Goal: Task Accomplishment & Management: Complete application form

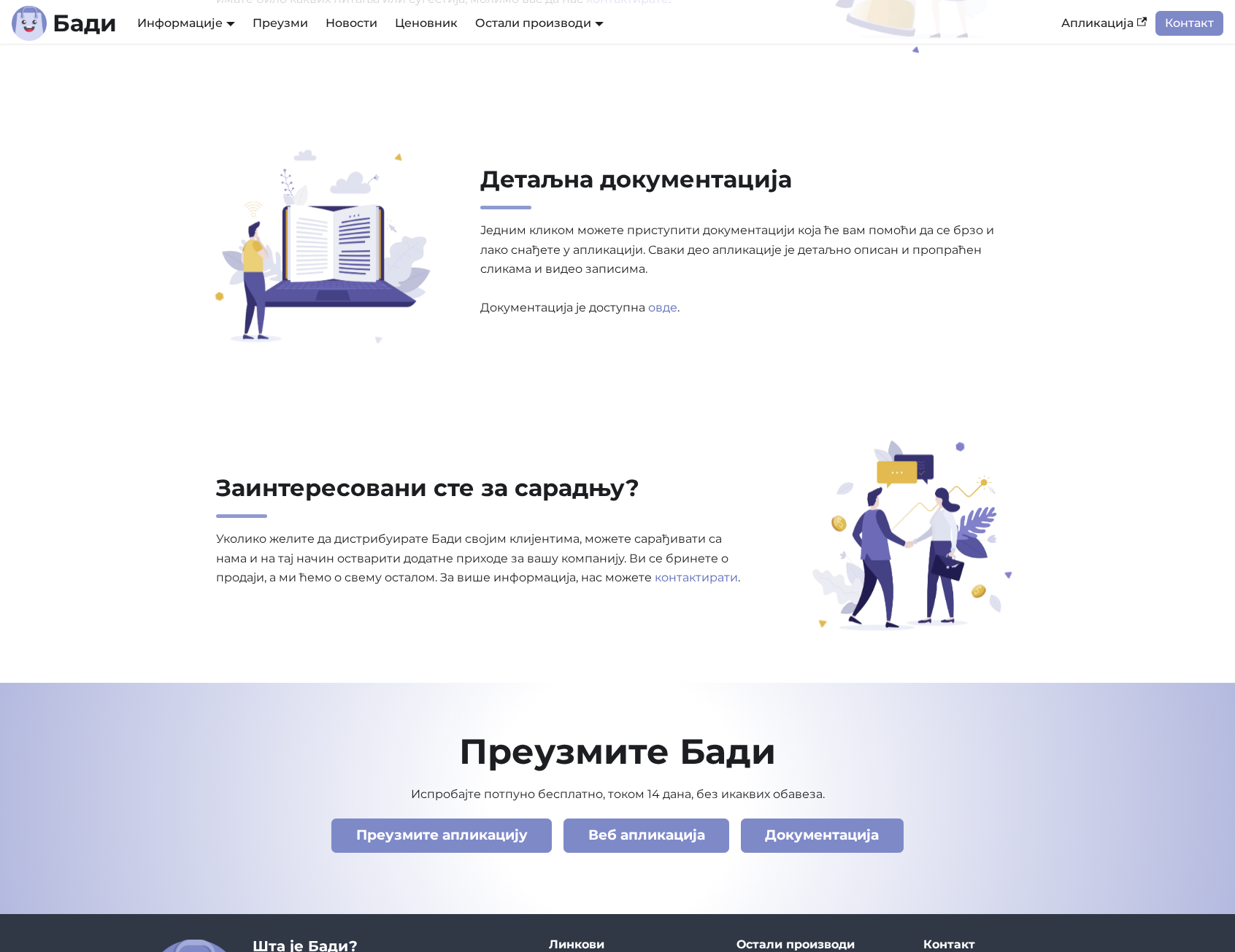
scroll to position [4704, 0]
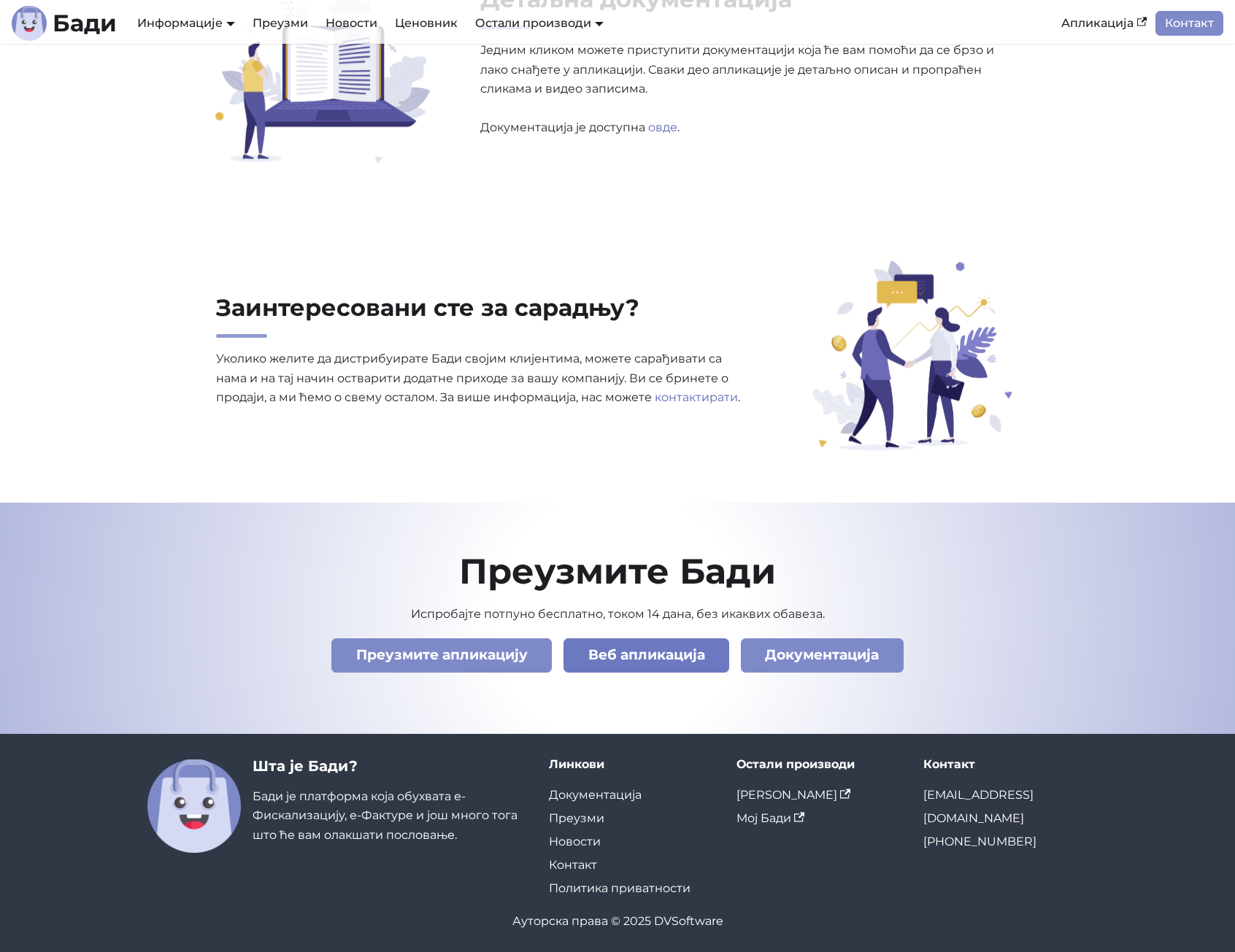
click at [671, 649] on link "Веб апликација" at bounding box center [646, 655] width 165 height 34
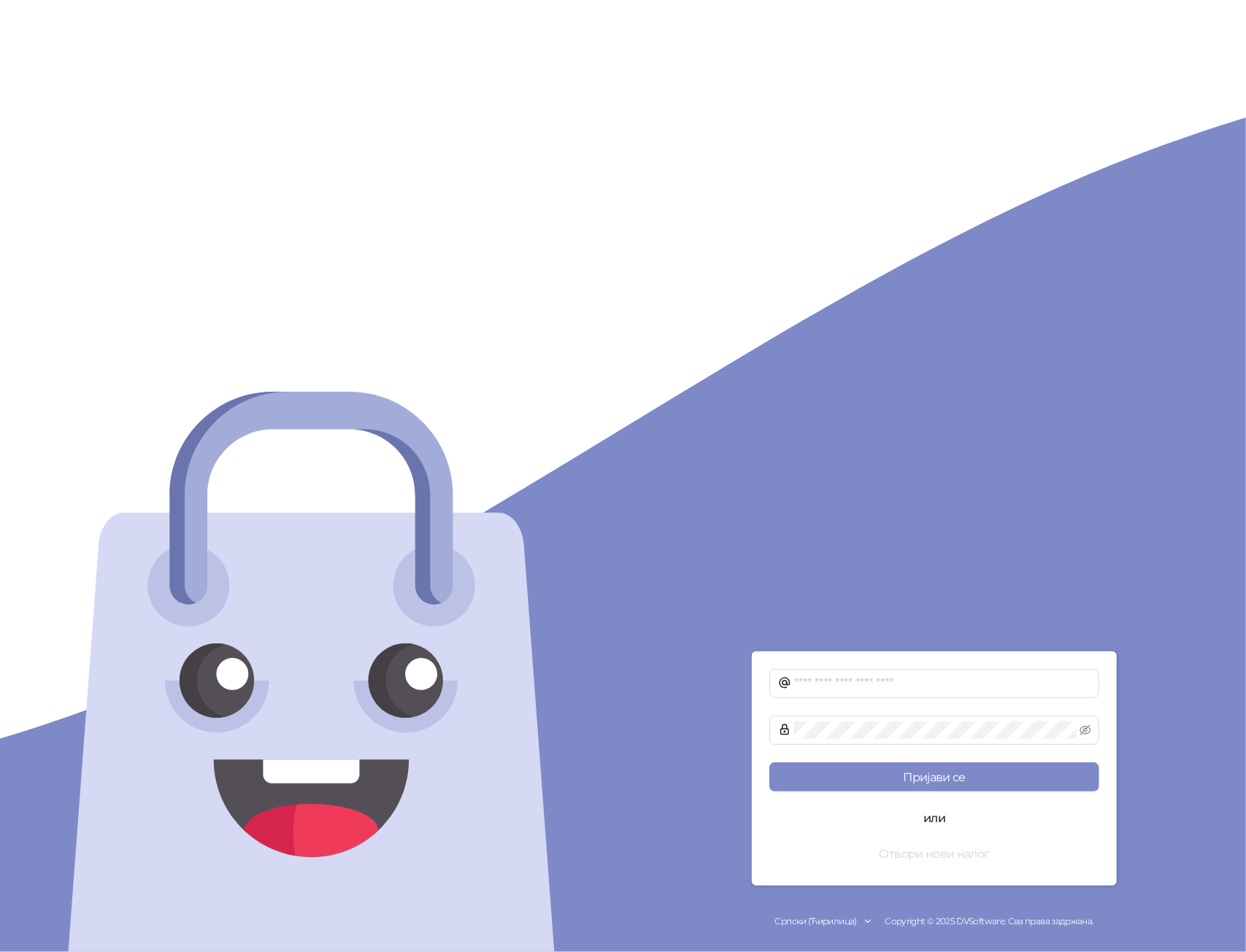
click at [948, 848] on button "Отвори нови налог" at bounding box center [934, 853] width 330 height 29
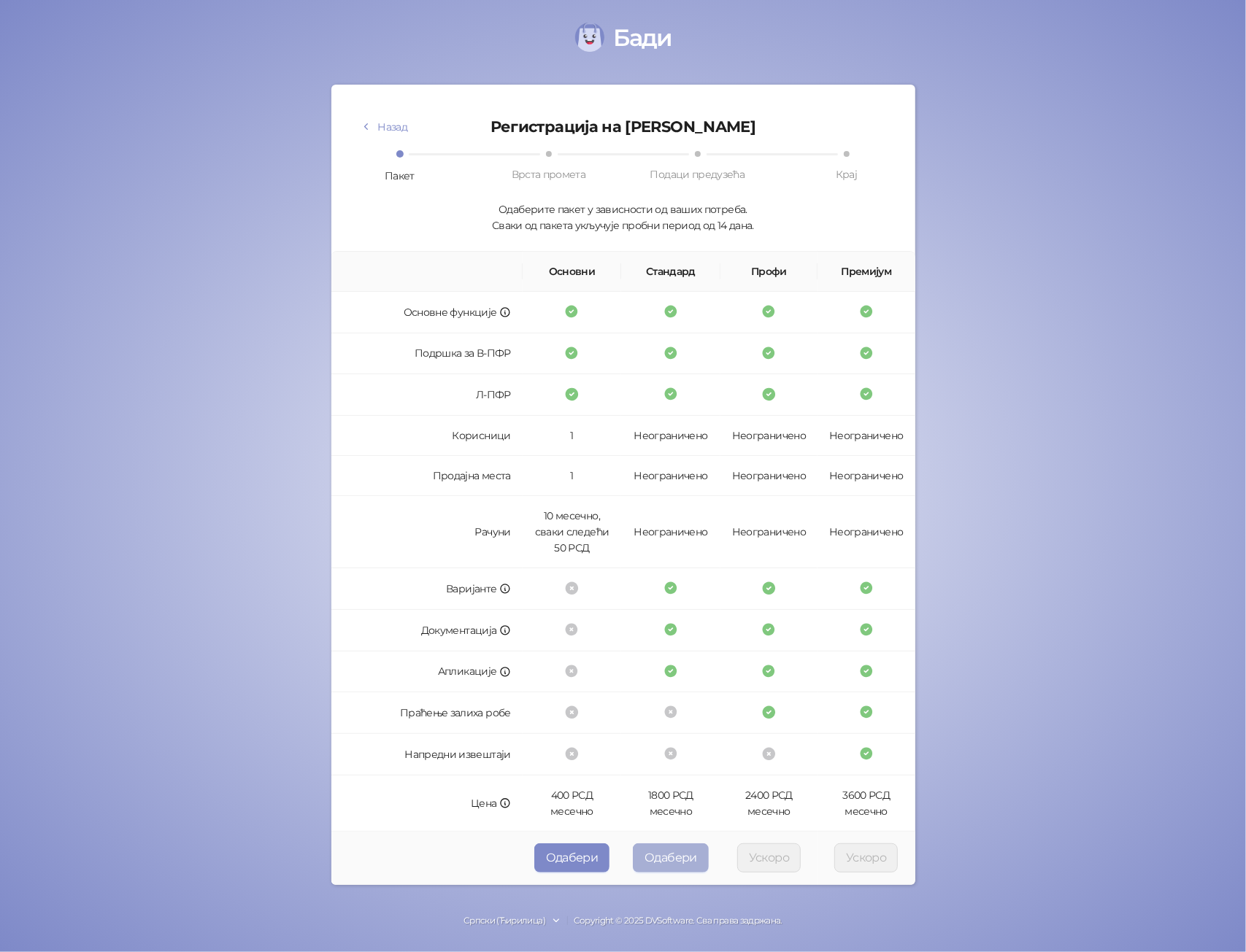
click at [656, 855] on button "Одабери" at bounding box center [670, 858] width 76 height 29
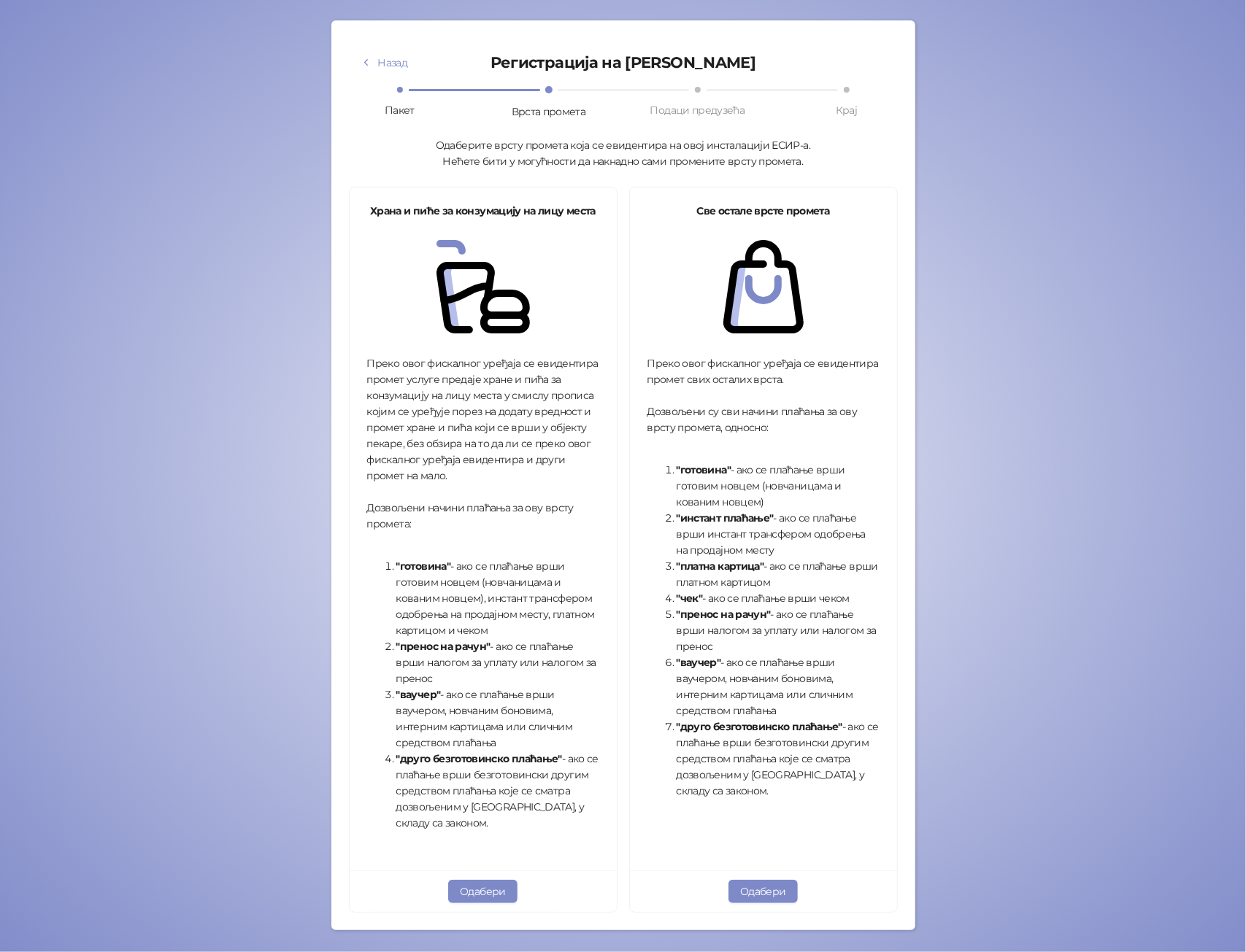
scroll to position [108, 0]
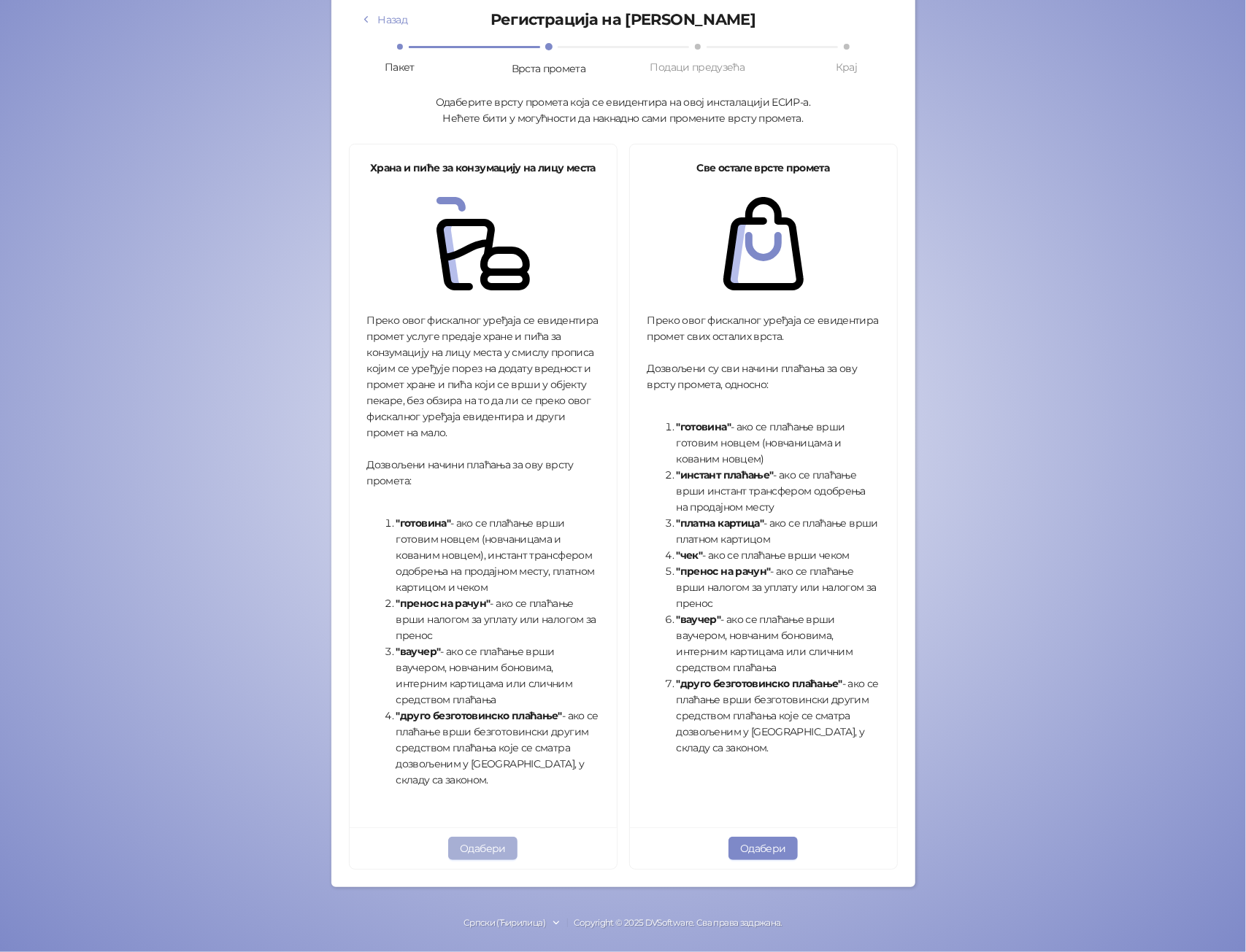
click at [486, 847] on button "Одабери" at bounding box center [483, 848] width 70 height 24
